Goal: Transaction & Acquisition: Purchase product/service

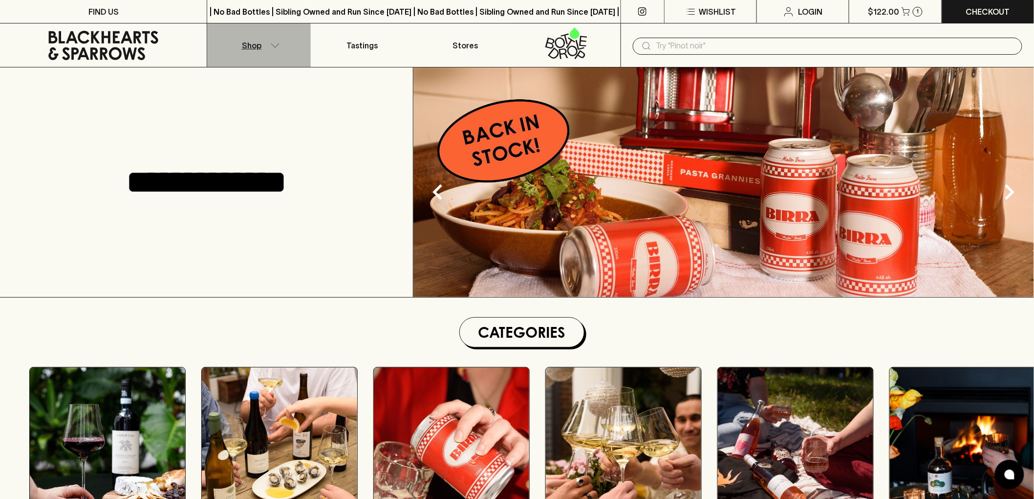
click at [264, 40] on button "Shop" at bounding box center [258, 44] width 103 height 43
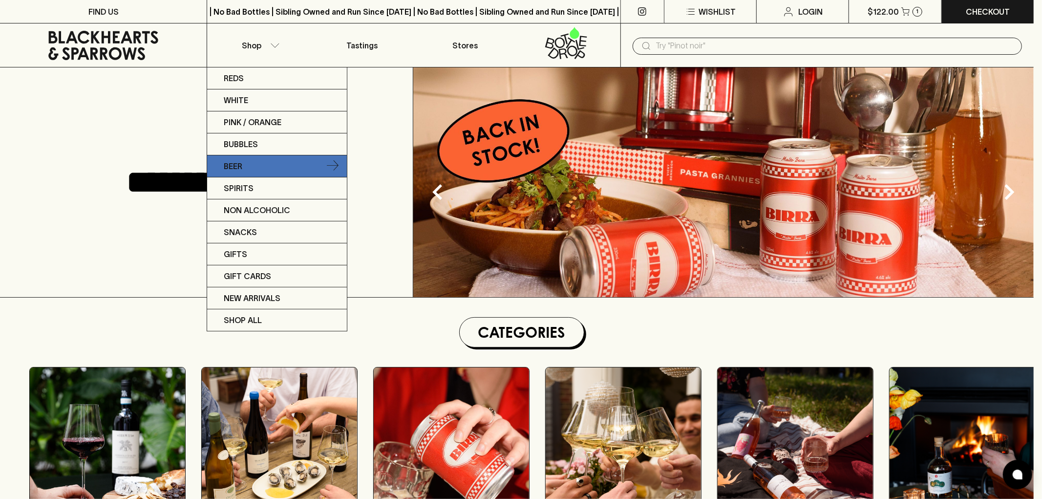
click at [282, 164] on link "Beer" at bounding box center [277, 166] width 140 height 22
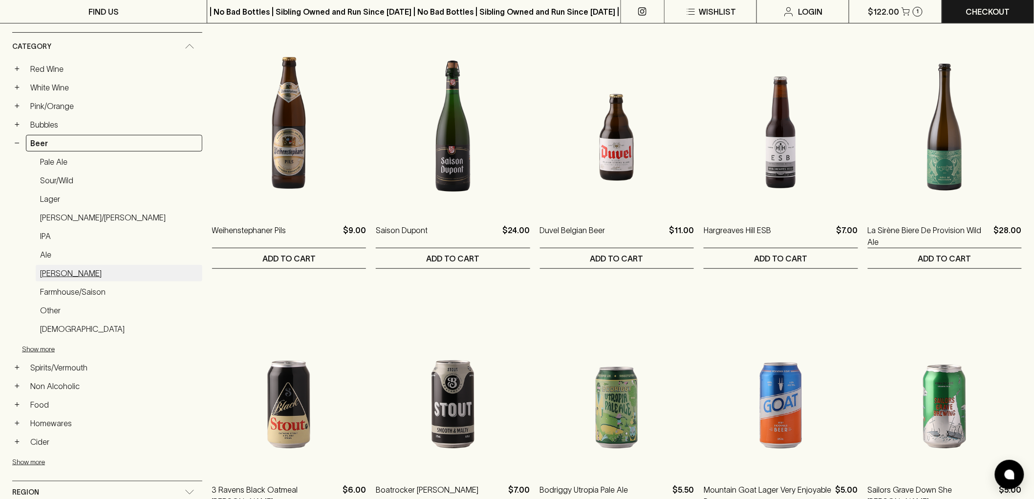
scroll to position [163, 0]
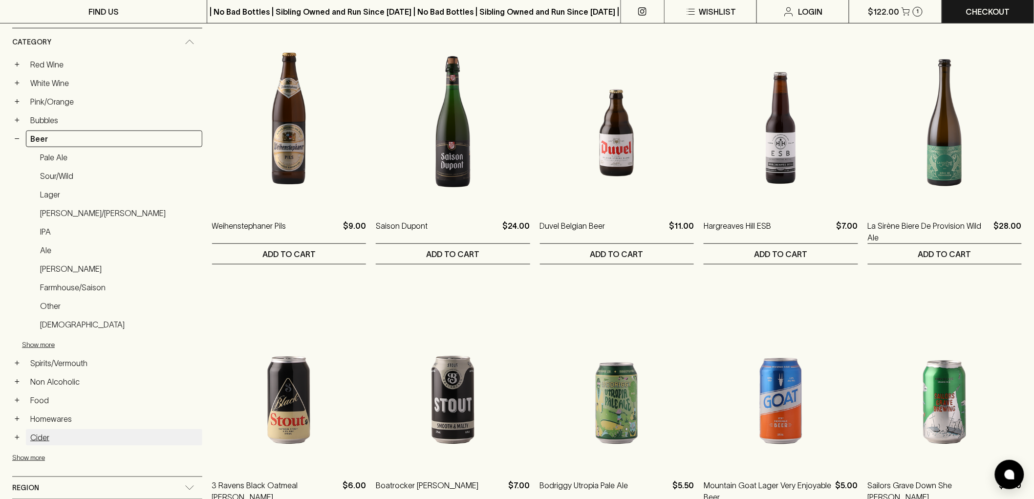
click at [36, 436] on link "Cider" at bounding box center [114, 437] width 176 height 17
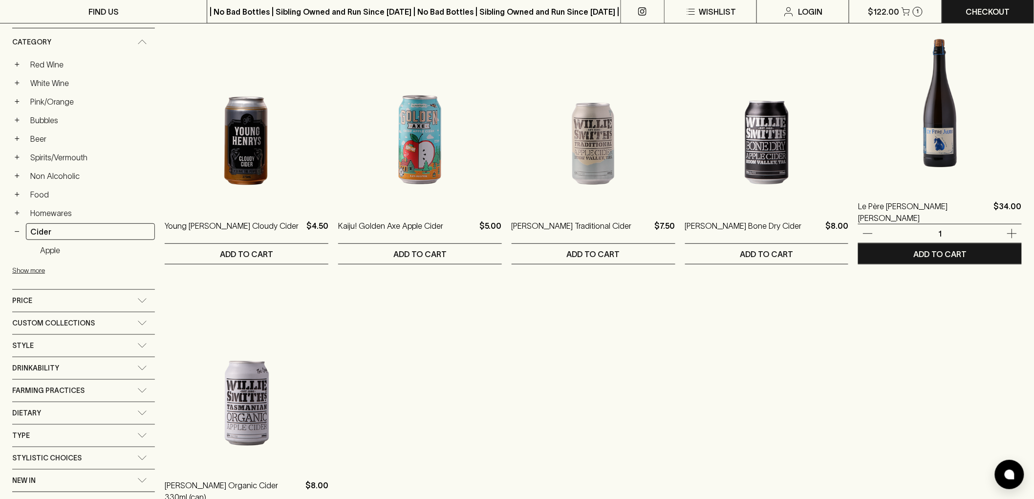
click at [947, 115] on img at bounding box center [940, 100] width 164 height 171
